Goal: Check status

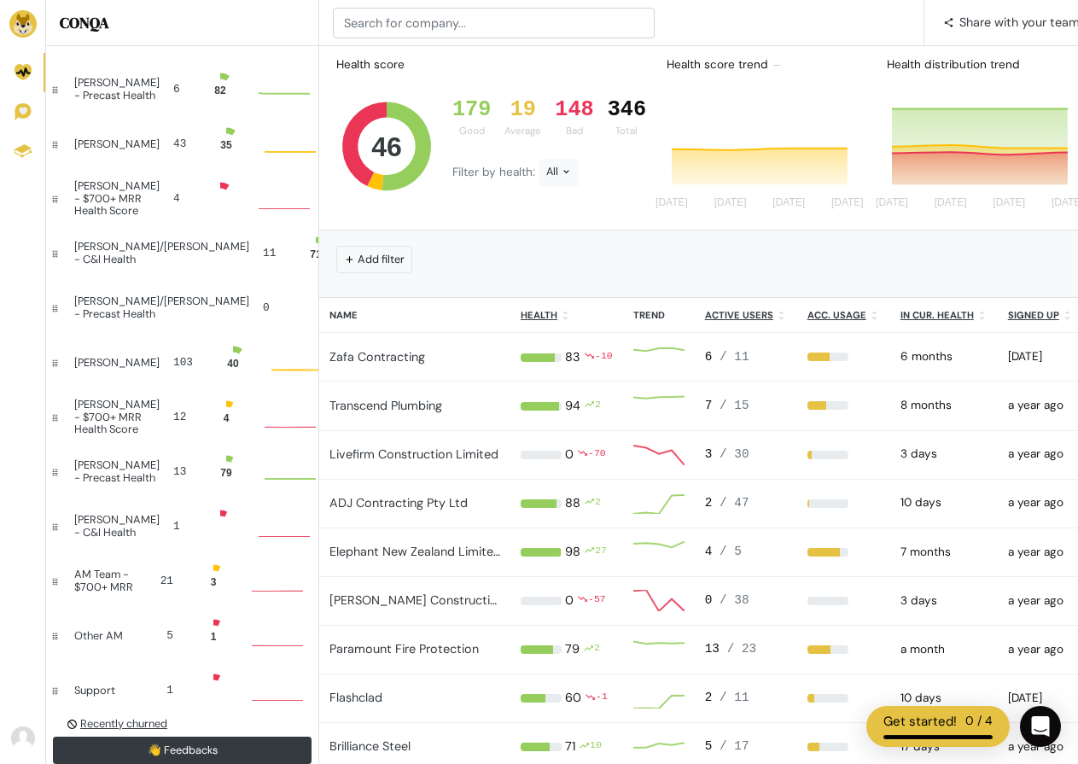
scroll to position [14, 14]
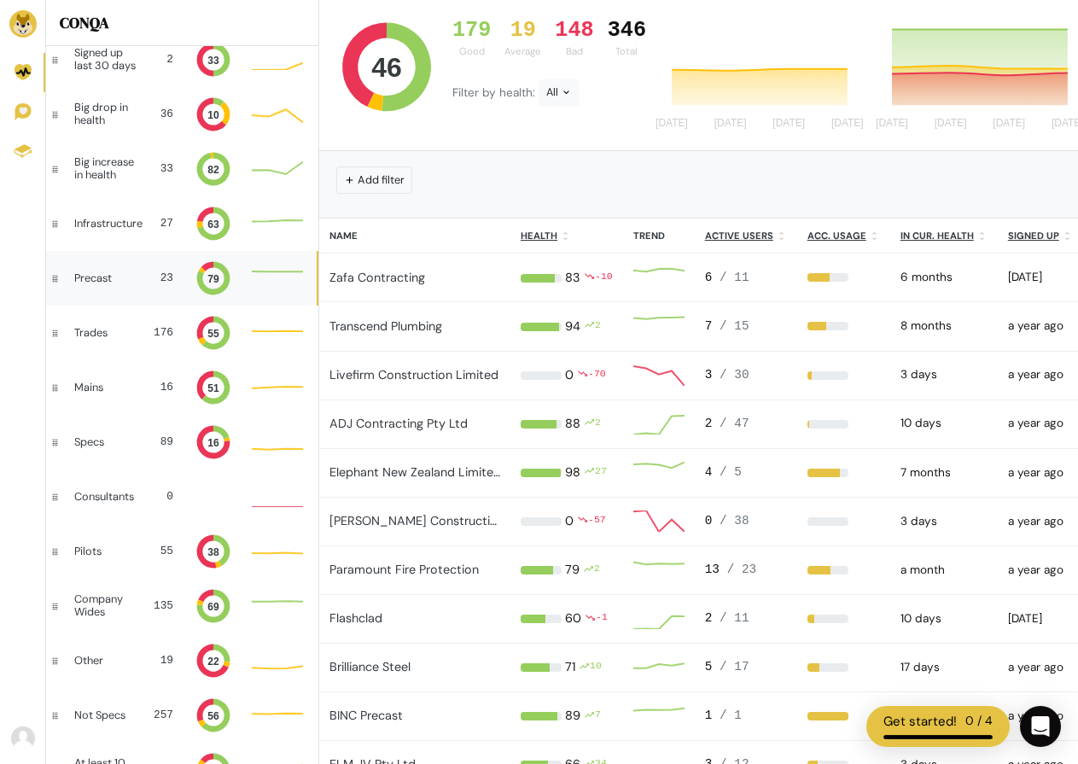
click at [85, 275] on div "Precast" at bounding box center [103, 278] width 58 height 12
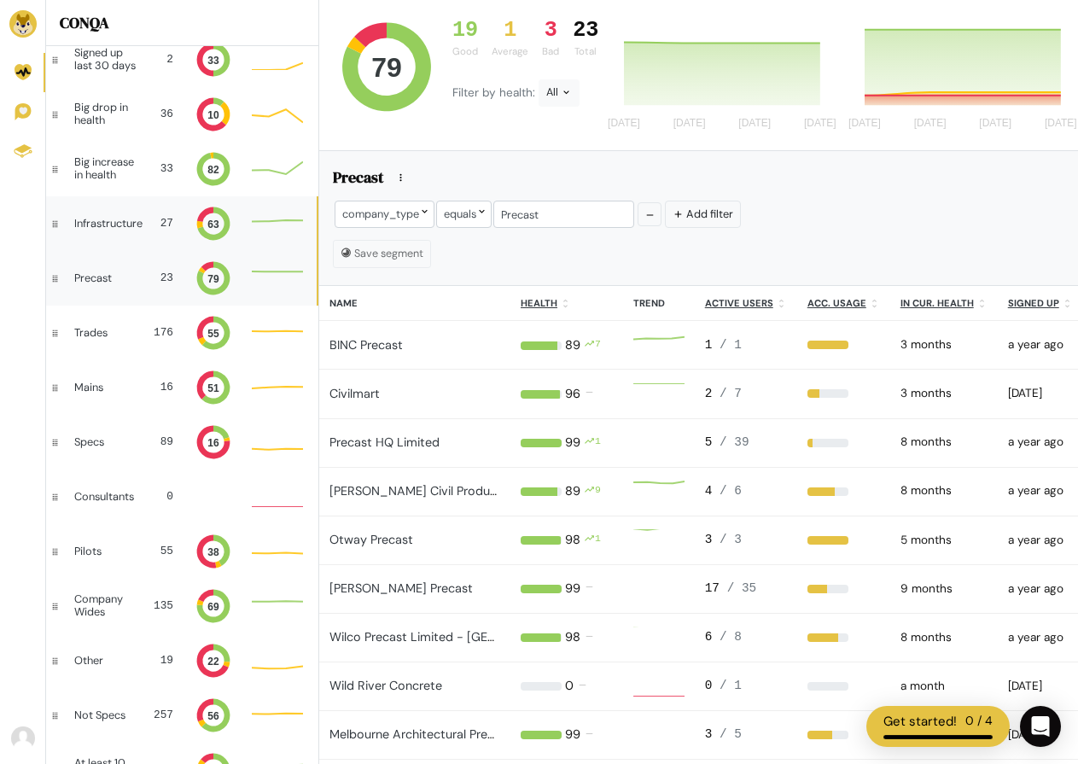
click at [121, 223] on div "Infrastructure" at bounding box center [108, 224] width 68 height 12
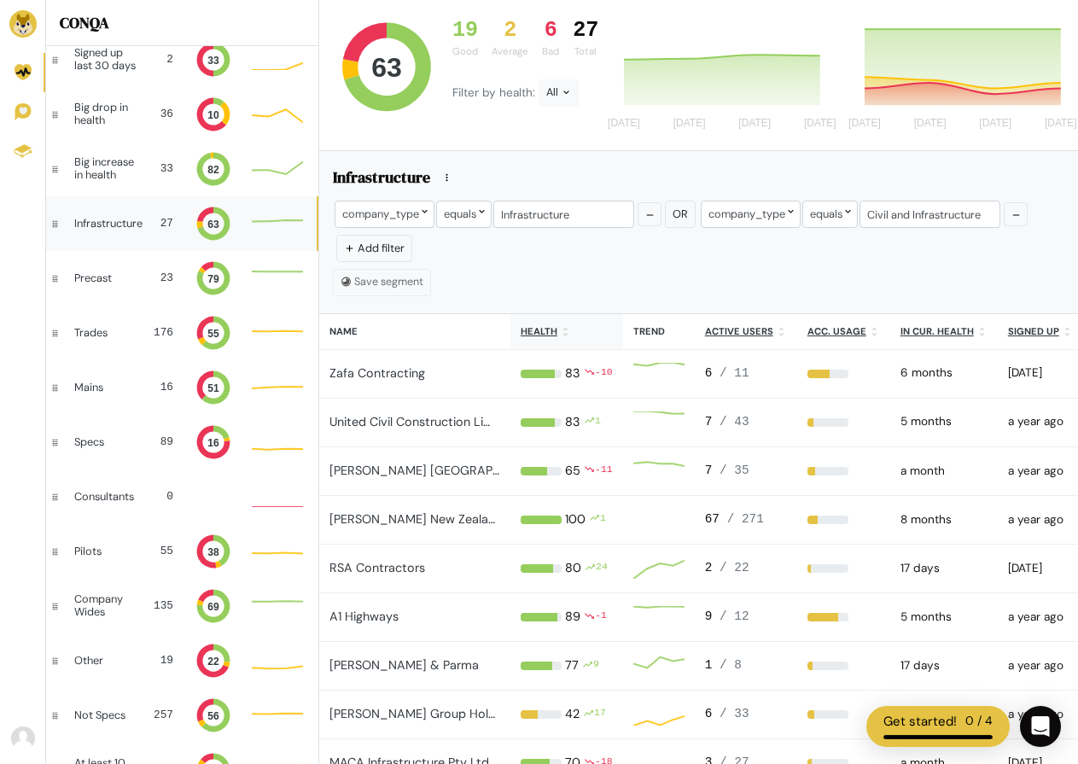
click at [538, 328] on u "Health" at bounding box center [538, 331] width 37 height 12
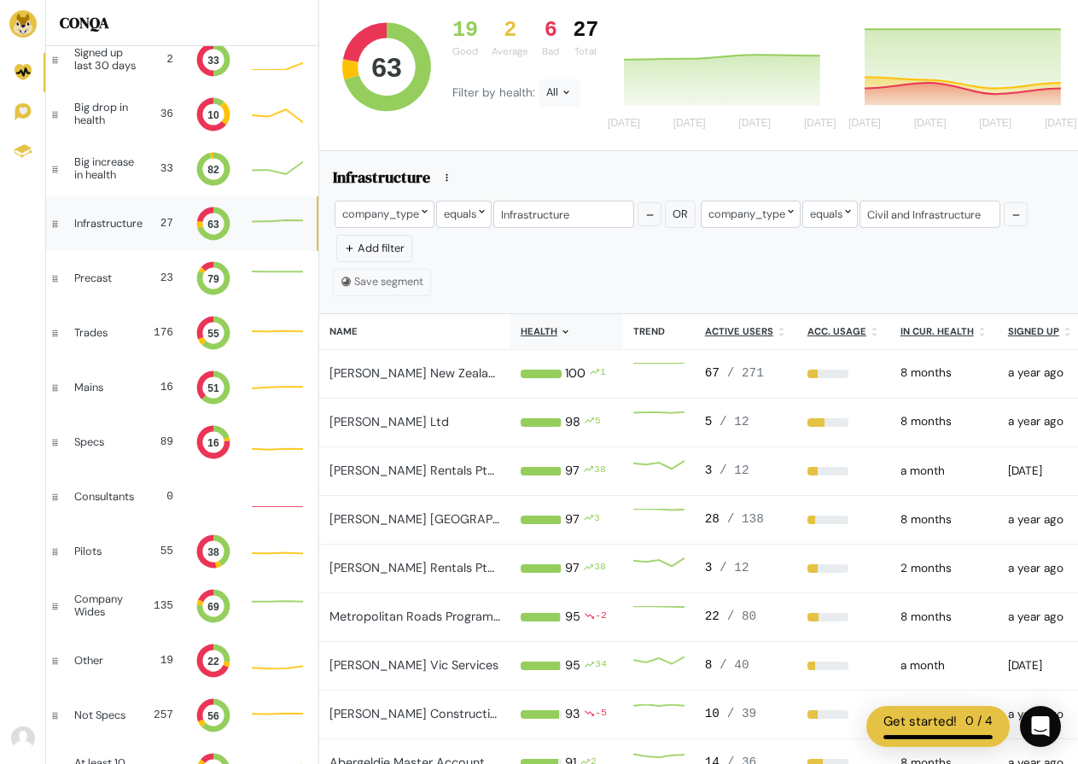
click at [540, 328] on u "Health" at bounding box center [538, 331] width 37 height 12
